Goal: Transaction & Acquisition: Download file/media

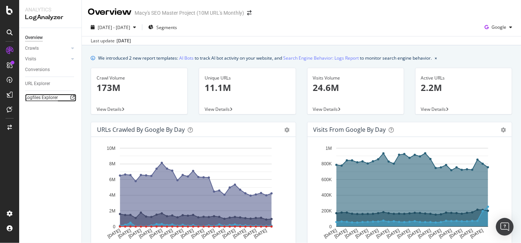
click at [32, 97] on div "Logfiles Explorer" at bounding box center [41, 98] width 33 height 8
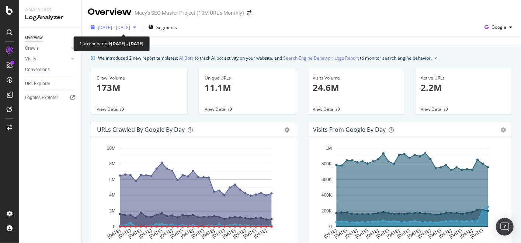
click at [136, 27] on icon "button" at bounding box center [134, 27] width 3 height 4
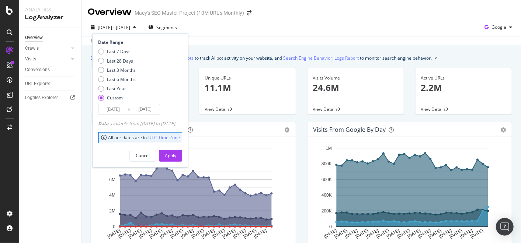
click at [241, 23] on div "2025 Aug. 23rd - Sep. 21st Segments Date Range Last 7 Days Last 28 Days Last 3 …" at bounding box center [301, 28] width 439 height 15
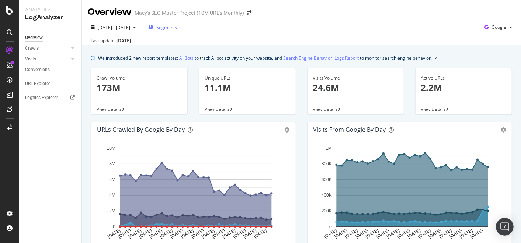
click at [177, 27] on span "Segments" at bounding box center [166, 27] width 21 height 6
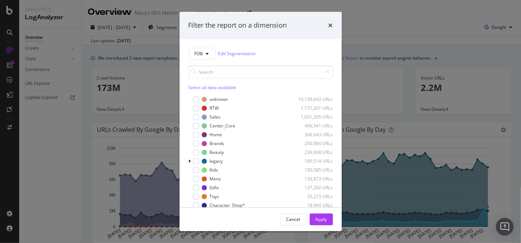
click at [363, 28] on div "Filter the report on a dimension FOB Edit Segmentation Select all data availabl…" at bounding box center [260, 121] width 521 height 243
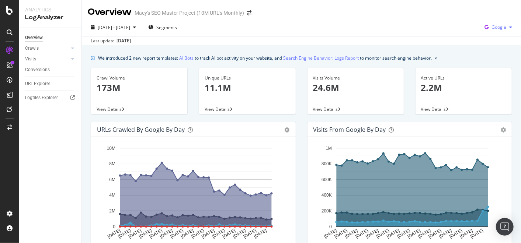
click at [494, 25] on span "Google" at bounding box center [498, 27] width 15 height 6
click at [399, 37] on div "Last update Oct. 01, 2025" at bounding box center [301, 40] width 439 height 9
click at [186, 60] on link "AI Bots" at bounding box center [186, 58] width 14 height 8
click at [177, 25] on span "Segments" at bounding box center [166, 27] width 21 height 6
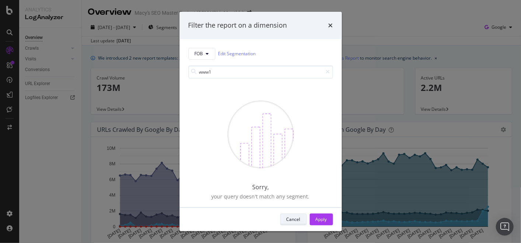
type input "www1"
click at [293, 219] on div "Cancel" at bounding box center [293, 219] width 14 height 6
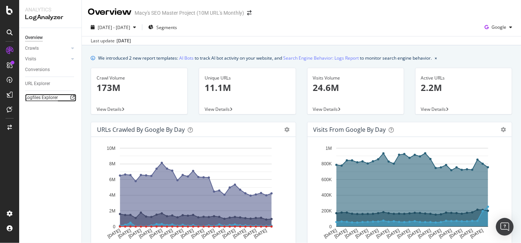
click at [49, 98] on div "Logfiles Explorer" at bounding box center [41, 98] width 33 height 8
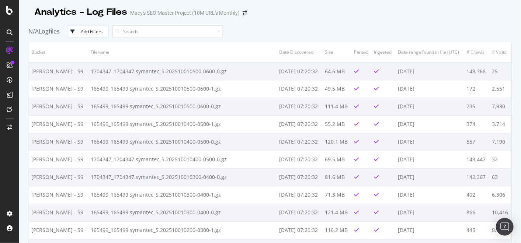
click at [100, 32] on div "Add Filters" at bounding box center [92, 31] width 22 height 6
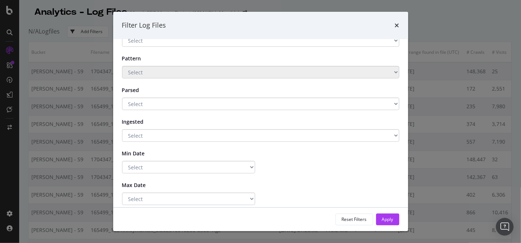
scroll to position [37, 0]
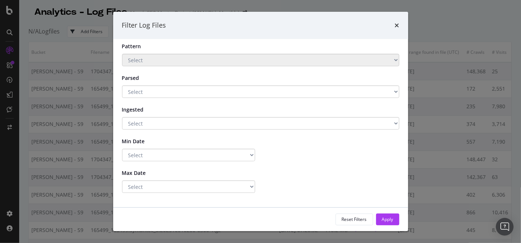
click at [398, 21] on div "times" at bounding box center [397, 26] width 4 height 10
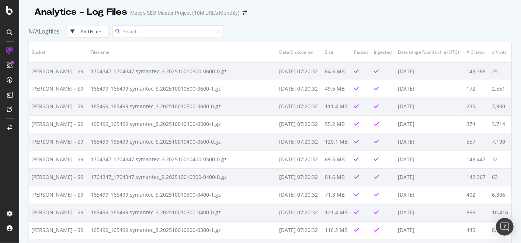
click at [183, 30] on input at bounding box center [167, 31] width 111 height 13
click at [288, 26] on div "N/A Logfiles Add Filters" at bounding box center [269, 31] width 483 height 20
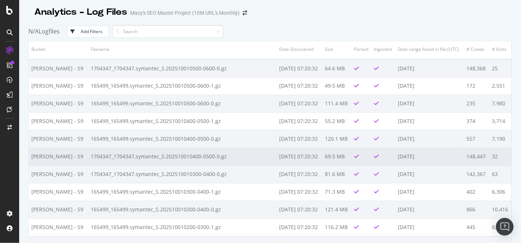
scroll to position [0, 0]
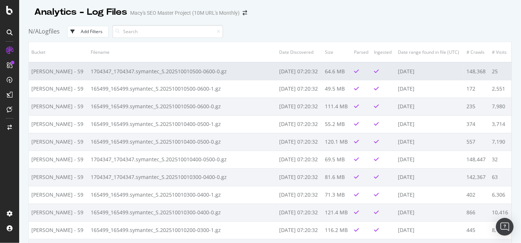
click at [174, 72] on td "1704347_1704347.symantec_S.202510010500-0600-0.gz" at bounding box center [182, 71] width 189 height 18
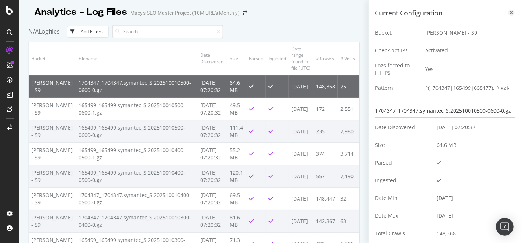
click at [510, 12] on icon at bounding box center [511, 13] width 3 height 4
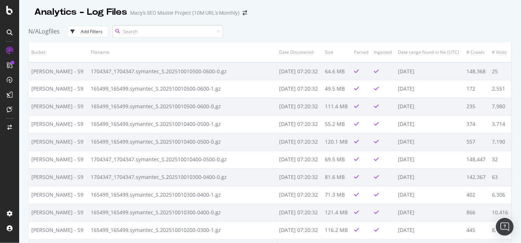
click at [175, 34] on input at bounding box center [167, 31] width 111 height 13
type input "www1"
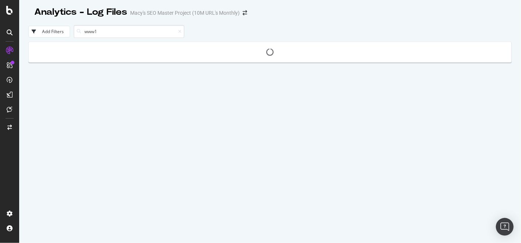
click at [110, 48] on div at bounding box center [270, 52] width 483 height 11
click at [9, 107] on icon at bounding box center [10, 110] width 6 height 6
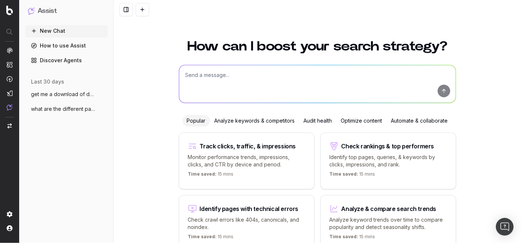
scroll to position [36, 0]
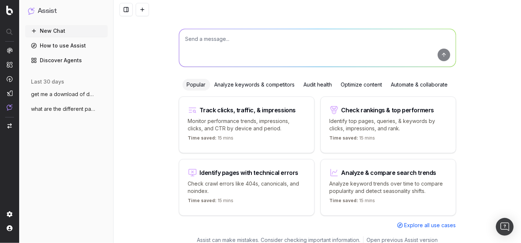
click at [240, 76] on div "How can I boost your search strategy? Popular Analyze keywords & competitors Au…" at bounding box center [317, 116] width 283 height 242
click at [233, 41] on textarea at bounding box center [317, 48] width 276 height 38
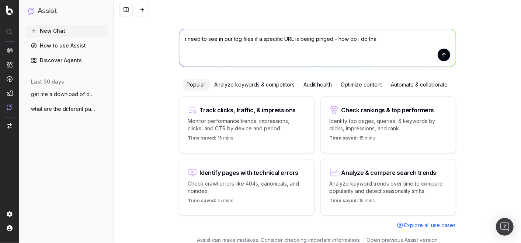
type textarea "i need to see in our log files if a specific URL is being pinged - how do i do …"
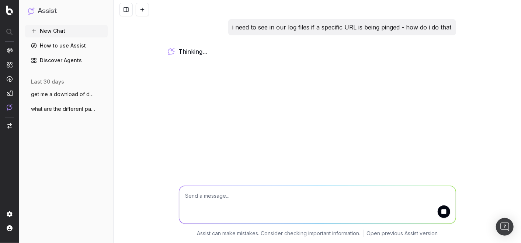
scroll to position [0, 0]
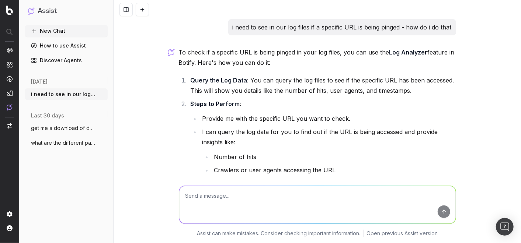
scroll to position [37, 0]
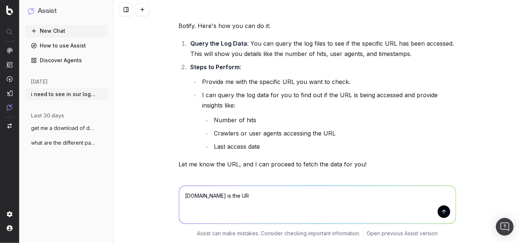
type textarea "www1.macys.com is the URL"
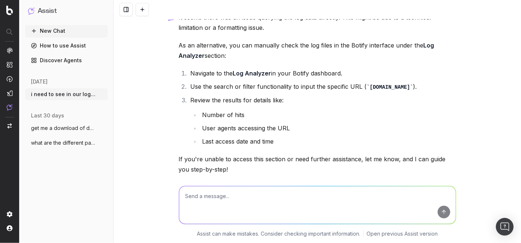
scroll to position [257, 0]
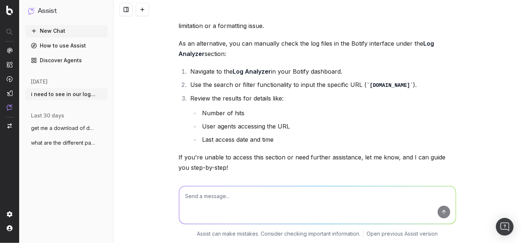
click at [234, 201] on textarea at bounding box center [317, 205] width 276 height 38
type textarea "i dont see a way to filter - there is "overview" and segements"
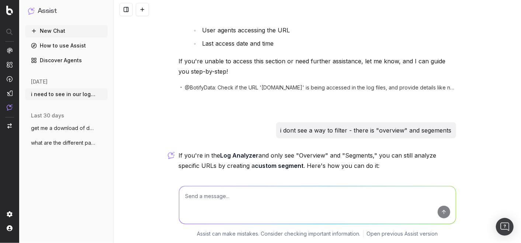
scroll to position [499, 0]
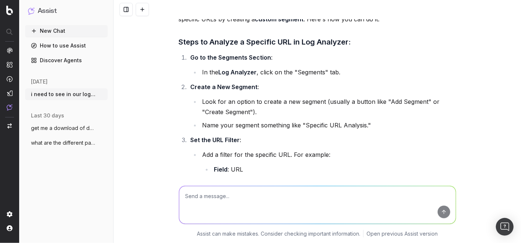
click at [241, 195] on textarea at bounding box center [317, 205] width 276 height 38
type textarea "can you get me export of latest log file"
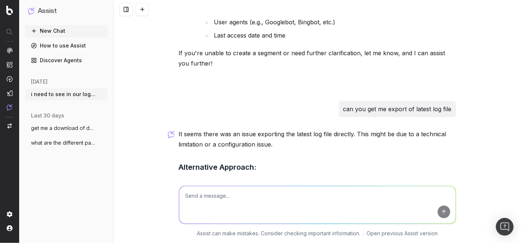
scroll to position [858, 0]
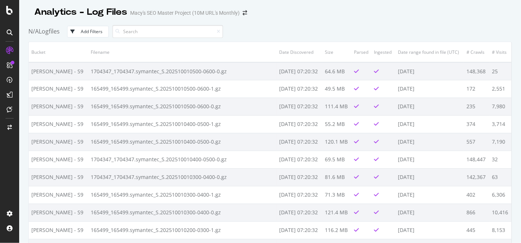
click at [94, 32] on div "Add Filters" at bounding box center [92, 31] width 22 height 6
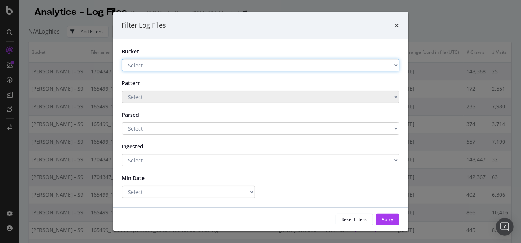
click at [157, 68] on select "Select Macy's - S9 S3 second S3 Main storage 2 Main storage" at bounding box center [260, 65] width 277 height 13
select select "b4b9cf7e-8980-4b99-a52e-70989f20dd33"
click at [122, 59] on select "Select Macy's - S9 S3 second S3 Main storage 2 Main storage" at bounding box center [260, 65] width 277 height 13
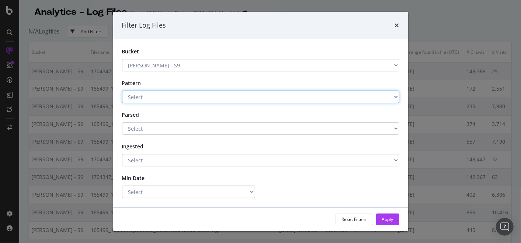
click at [163, 98] on select "Select ^(51114|131455|394324|131459|9533|131454).*\.gz$ ^(1704347|165499|668477…" at bounding box center [260, 97] width 277 height 13
click at [159, 98] on select "Select ^(51114|131455|394324|131459|9533|131454).*\.gz$ ^(1704347|165499|668477…" at bounding box center [260, 97] width 277 height 13
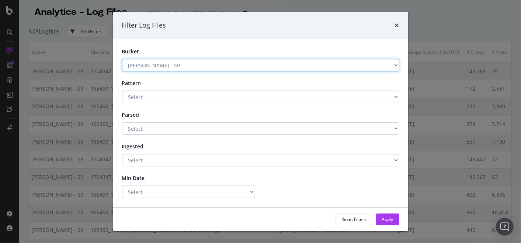
click at [195, 71] on select "Select Macy's - S9 S3 second S3 Main storage 2 Main storage" at bounding box center [260, 65] width 277 height 13
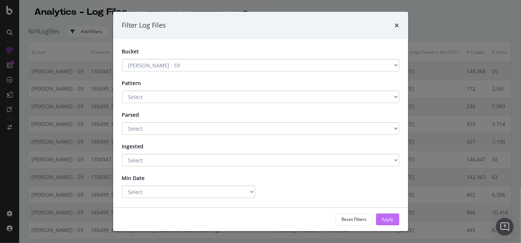
click at [388, 222] on div "Apply" at bounding box center [387, 219] width 11 height 6
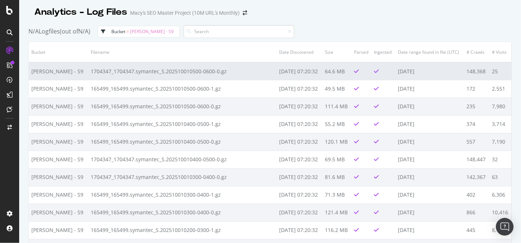
click at [168, 71] on td "1704347_1704347.symantec_S.202510010500-0600-0.gz" at bounding box center [182, 71] width 189 height 18
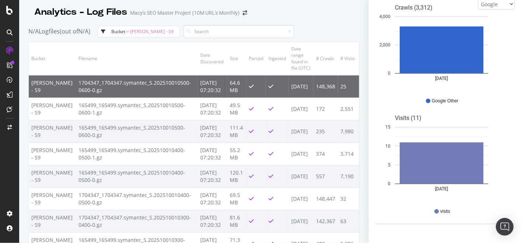
scroll to position [349, 0]
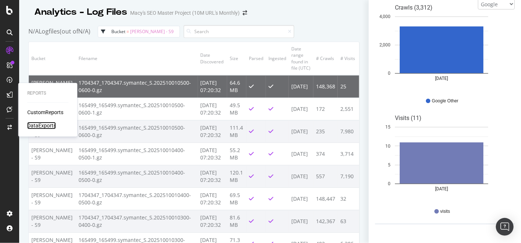
click at [41, 128] on div "DataExports" at bounding box center [41, 125] width 29 height 7
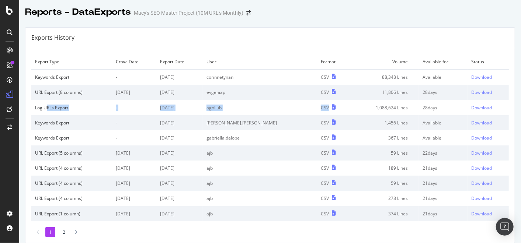
drag, startPoint x: 46, startPoint y: 105, endPoint x: 307, endPoint y: 109, distance: 260.6
click at [307, 109] on tr "Log URLs Export - [DATE] agollub CSV 1,088,624 Lines 28 days Download" at bounding box center [269, 107] width 477 height 15
click at [471, 105] on div "Download" at bounding box center [481, 108] width 21 height 6
click at [266, 15] on div "Reports - DataExports Macy's SEO Master Project (10M URL's Monthly)" at bounding box center [270, 9] width 502 height 18
